Goal: Use online tool/utility: Utilize a website feature to perform a specific function

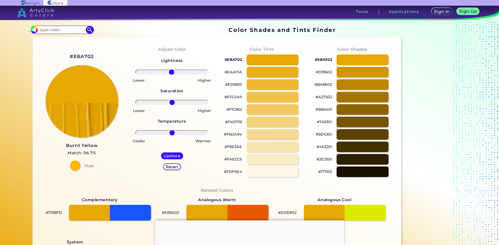
click at [170, 75] on input "range" at bounding box center [171, 72] width 73 height 5
click at [168, 167] on h5 "Reset" at bounding box center [172, 167] width 12 height 4
type input "0"
click at [168, 167] on h5 "Reset" at bounding box center [171, 167] width 13 height 4
click at [171, 155] on h5 "Update" at bounding box center [171, 156] width 17 height 4
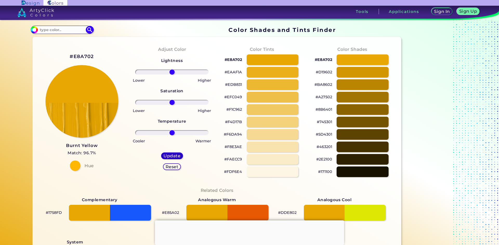
type input "#e8a702"
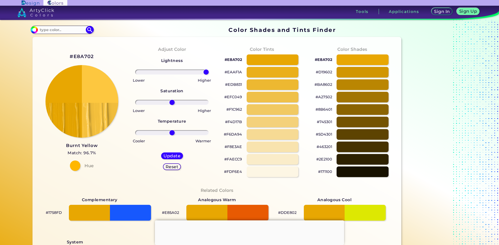
drag, startPoint x: 184, startPoint y: 74, endPoint x: 220, endPoint y: 76, distance: 36.7
type input "100"
click at [208, 75] on input "range" at bounding box center [171, 72] width 73 height 5
drag, startPoint x: 173, startPoint y: 103, endPoint x: 236, endPoint y: 110, distance: 62.4
type input "100"
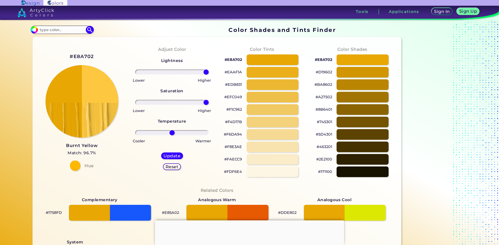
click at [208, 105] on input "range" at bounding box center [171, 102] width 73 height 5
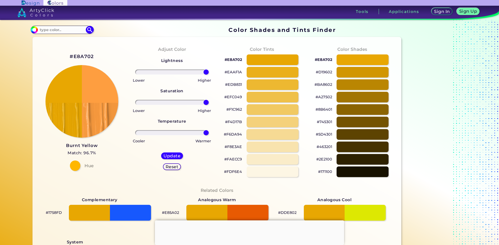
drag, startPoint x: 193, startPoint y: 134, endPoint x: 249, endPoint y: 138, distance: 55.7
type input "100"
click at [208, 136] on input "range" at bounding box center [171, 132] width 73 height 5
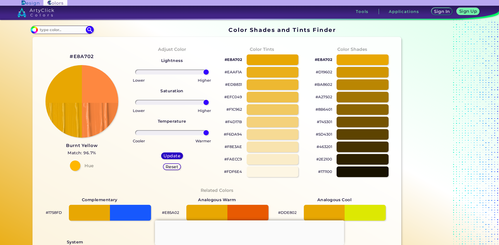
click at [171, 154] on h5 "Update" at bounding box center [171, 156] width 15 height 4
type input "#fe8840"
type input "0"
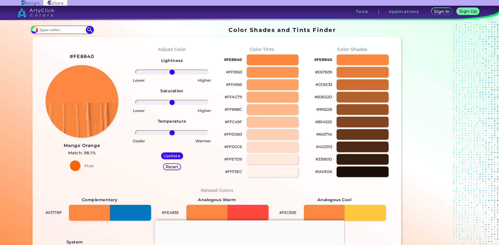
click at [173, 168] on h5 "Reset" at bounding box center [171, 167] width 13 height 4
click at [171, 167] on h5 "Reset" at bounding box center [172, 167] width 12 height 4
